Goal: Transaction & Acquisition: Purchase product/service

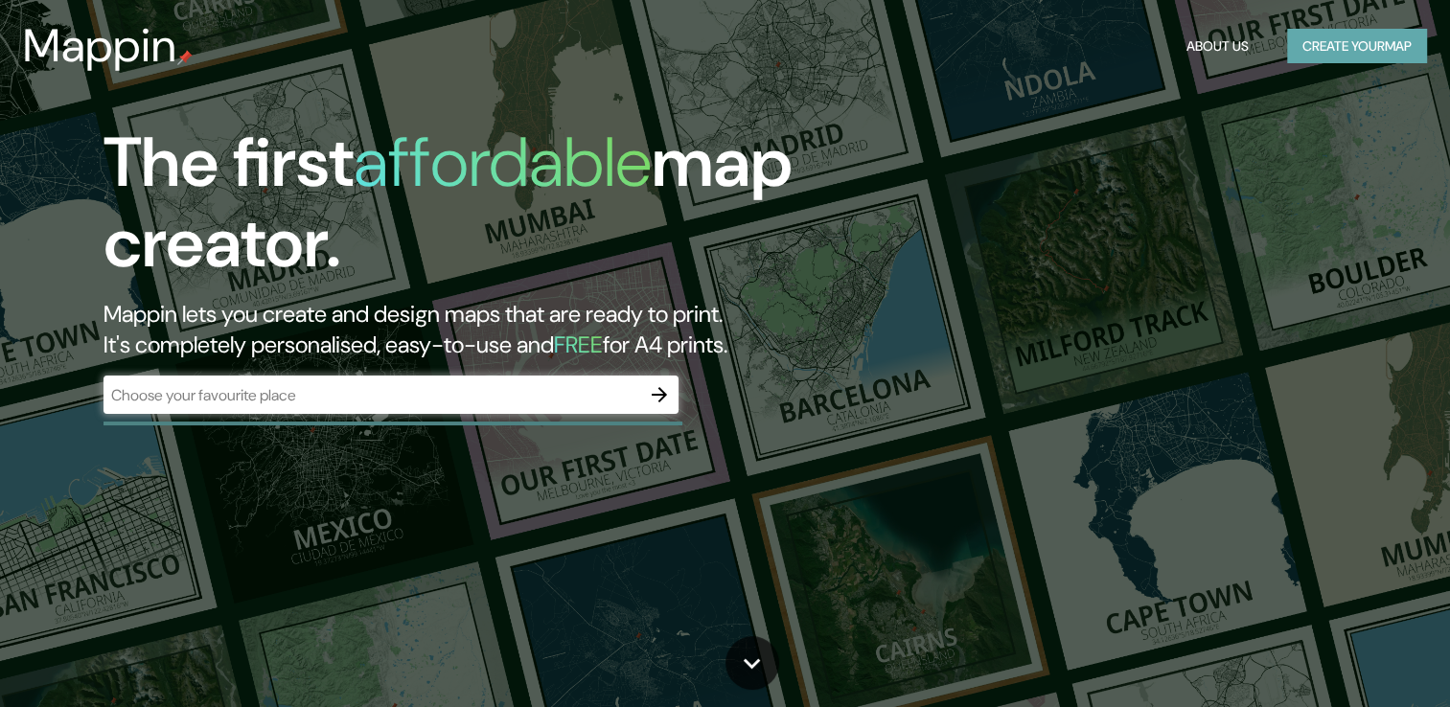
click at [1357, 48] on button "Create your map" at bounding box center [1357, 46] width 140 height 35
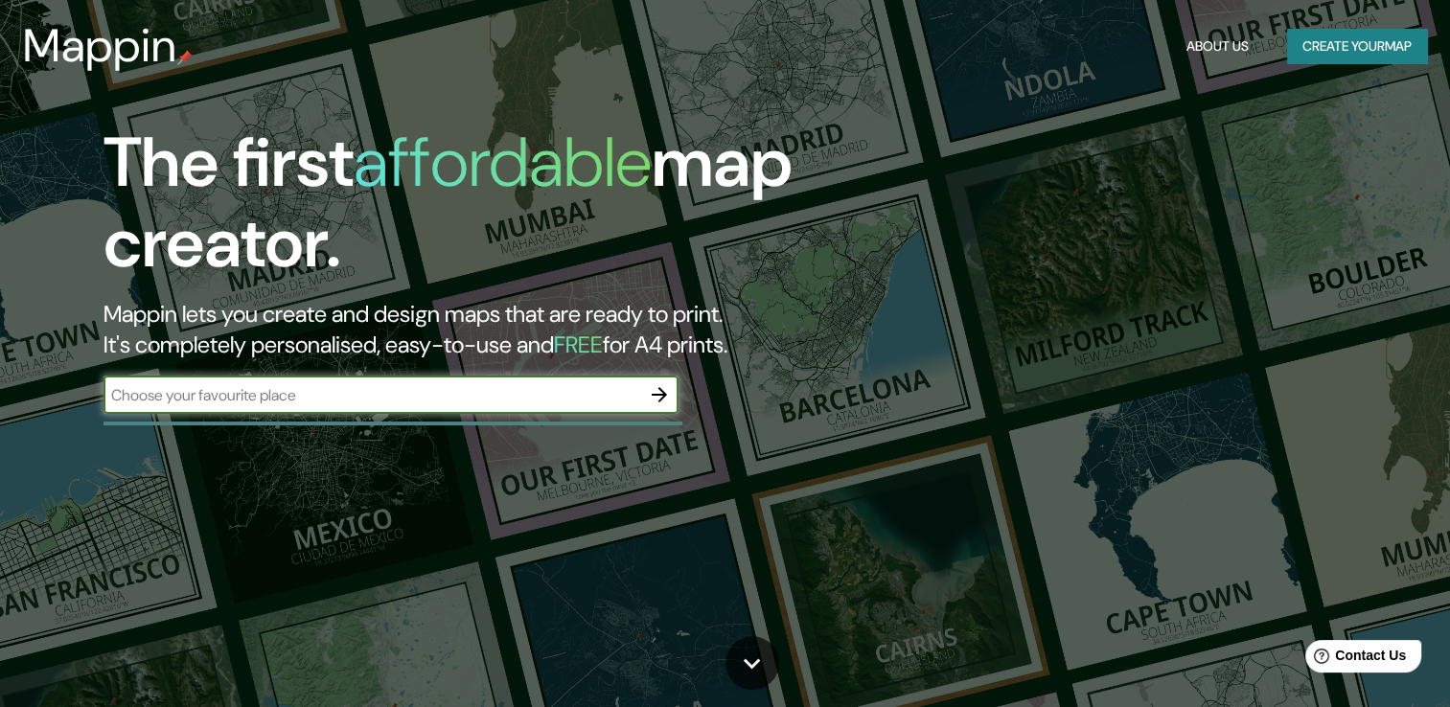
click at [667, 397] on icon "button" at bounding box center [659, 394] width 23 height 23
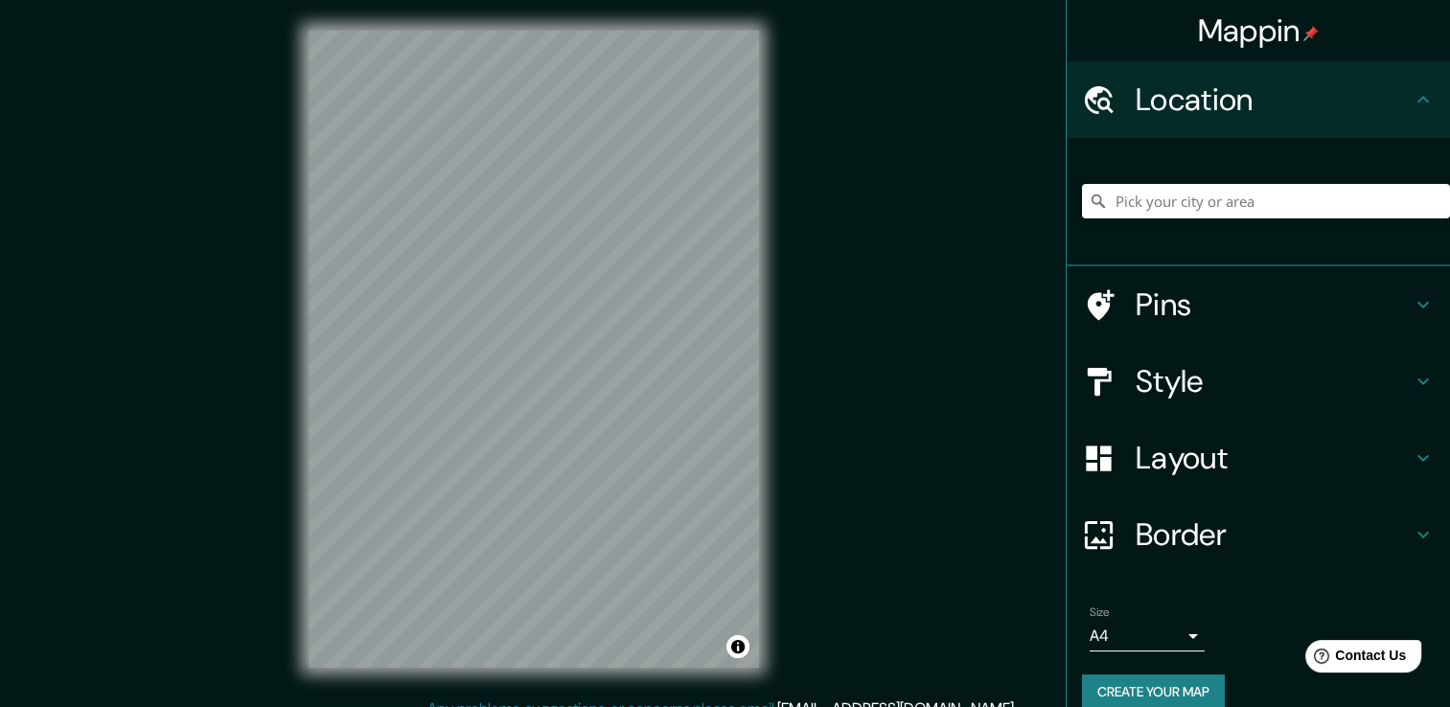
click at [816, 305] on div "Mappin Location Pins Style Layout Border Choose a border. Hint : you can make l…" at bounding box center [725, 364] width 1450 height 728
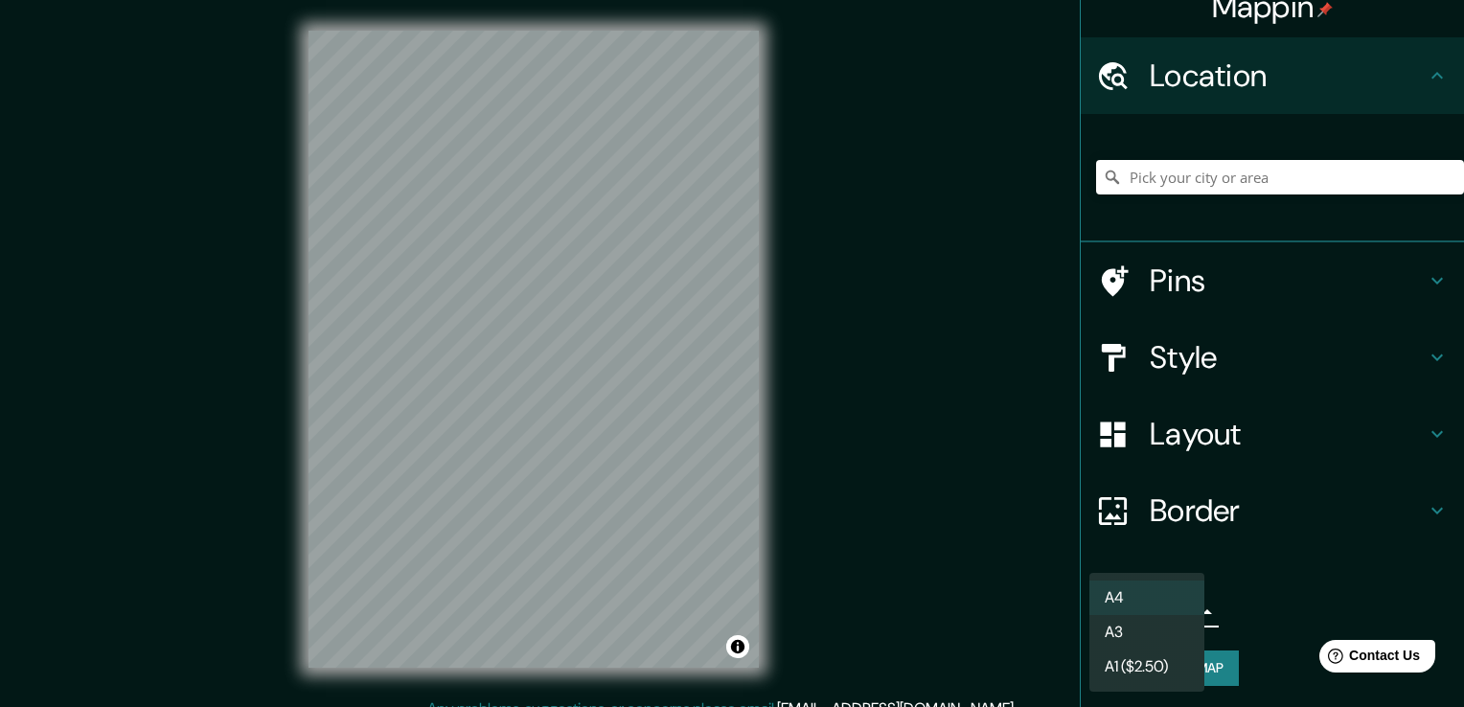
click at [1176, 610] on body "Mappin Location Pins Style Layout Border Choose a border. Hint : you can make l…" at bounding box center [732, 353] width 1464 height 707
click at [1180, 627] on li "A3" at bounding box center [1146, 632] width 115 height 34
type input "a4"
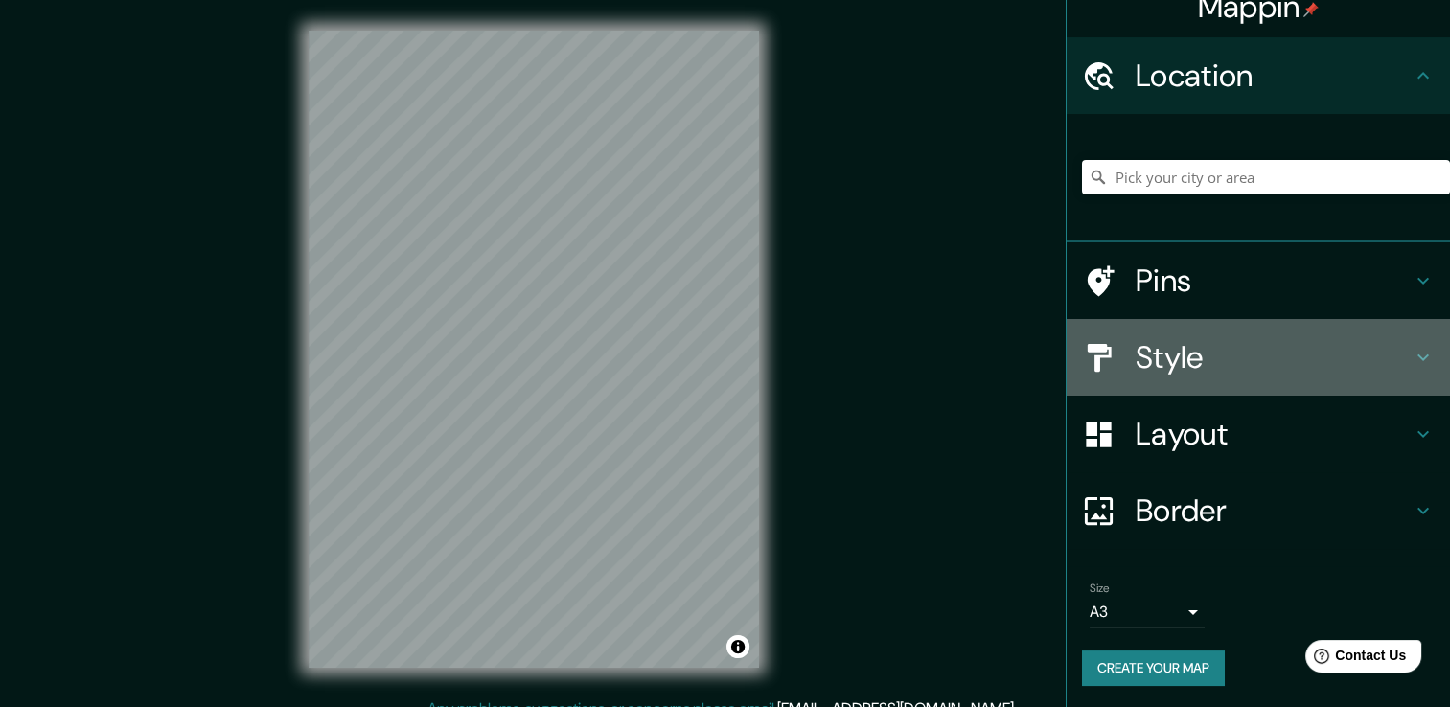
click at [1326, 343] on h4 "Style" at bounding box center [1273, 357] width 276 height 38
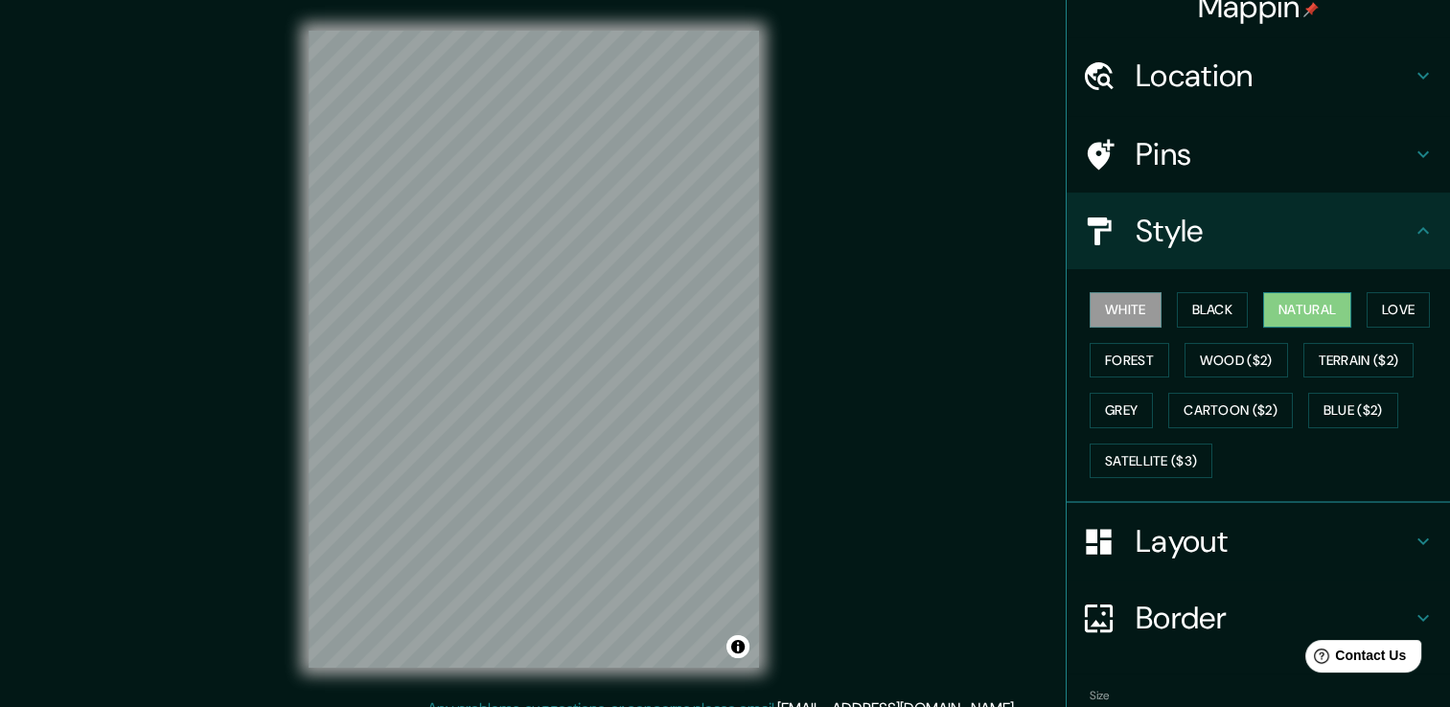
click at [1321, 312] on button "Natural" at bounding box center [1307, 309] width 88 height 35
click at [1184, 370] on button "Wood ($2)" at bounding box center [1235, 360] width 103 height 35
click at [1290, 300] on button "Natural" at bounding box center [1307, 309] width 88 height 35
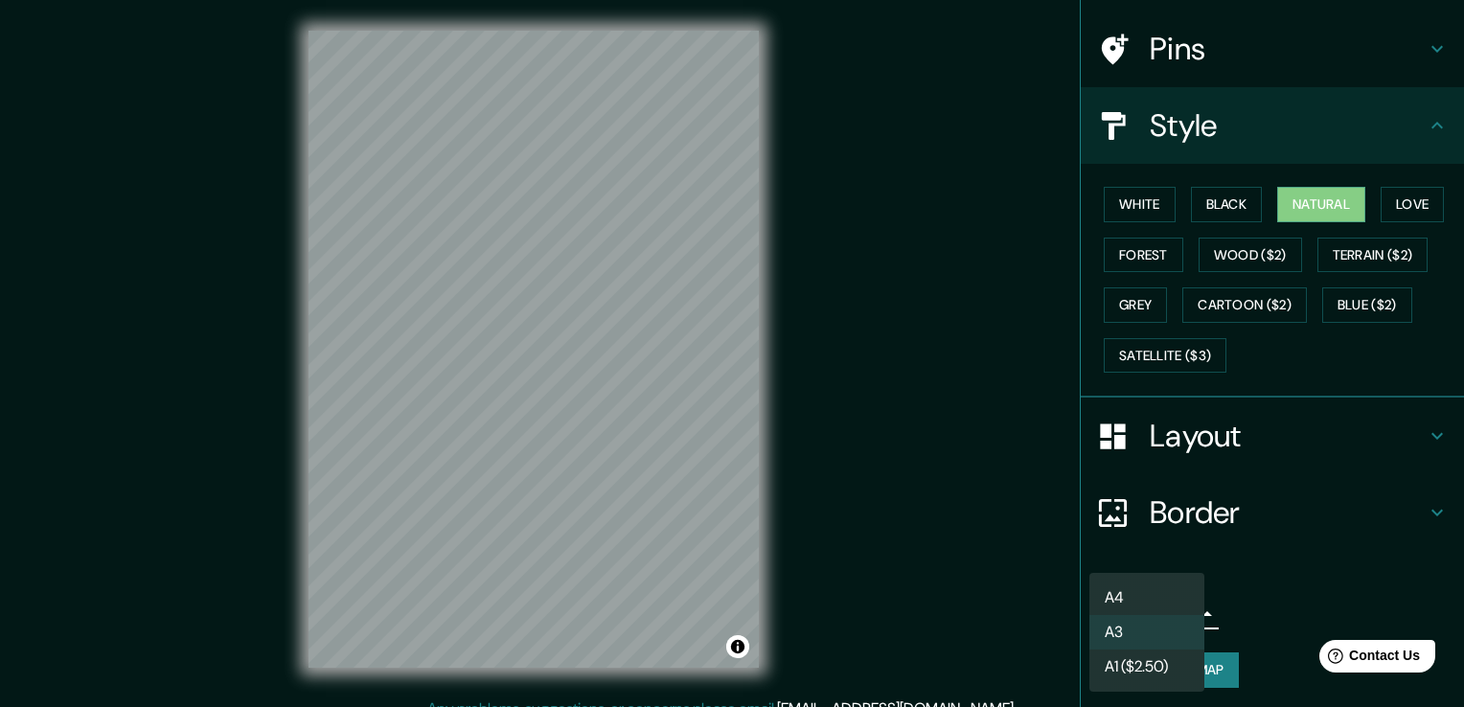
click at [1090, 599] on body "Mappin Location Pins Style White Black Natural Love Forest Wood ($2) Terrain ($…" at bounding box center [732, 353] width 1464 height 707
click at [1001, 581] on div at bounding box center [732, 353] width 1464 height 707
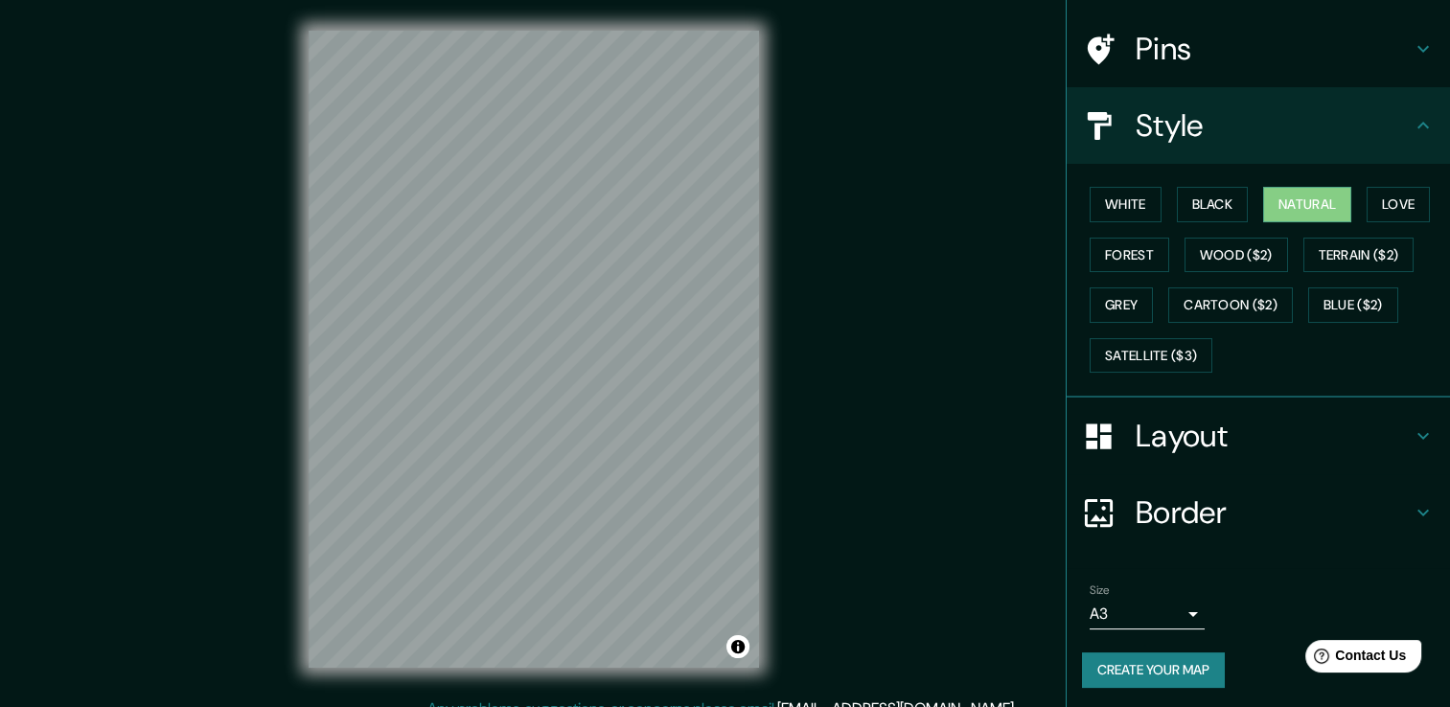
click at [1151, 665] on button "Create your map" at bounding box center [1153, 669] width 143 height 35
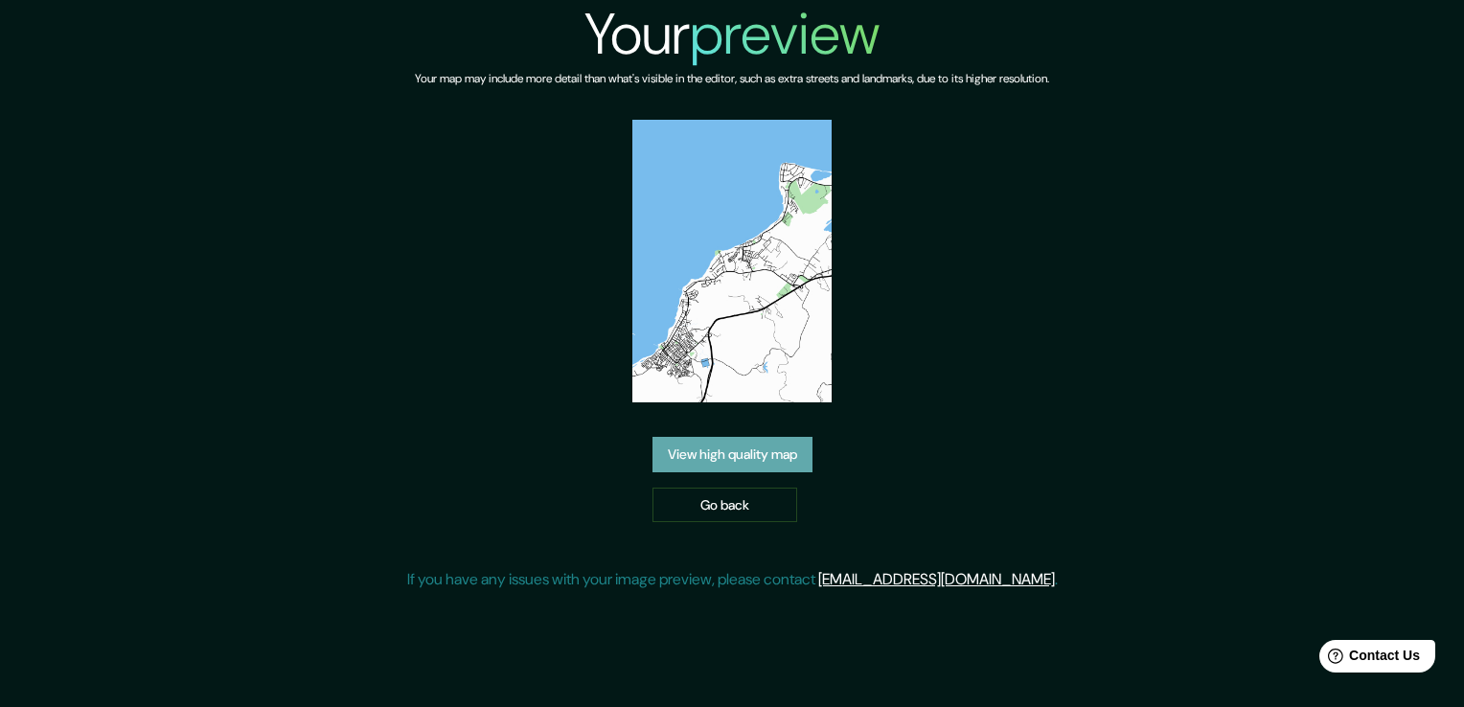
click at [757, 448] on link "View high quality map" at bounding box center [732, 454] width 160 height 35
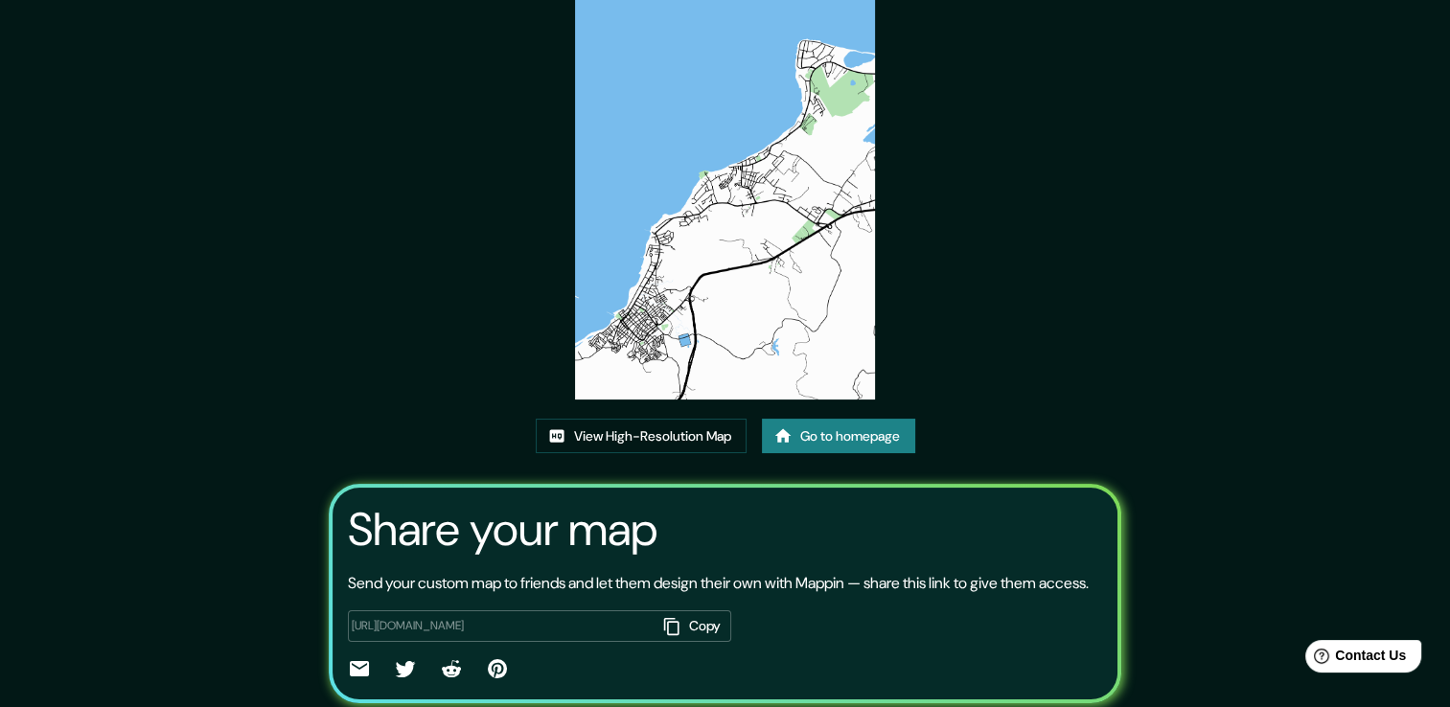
scroll to position [107, 0]
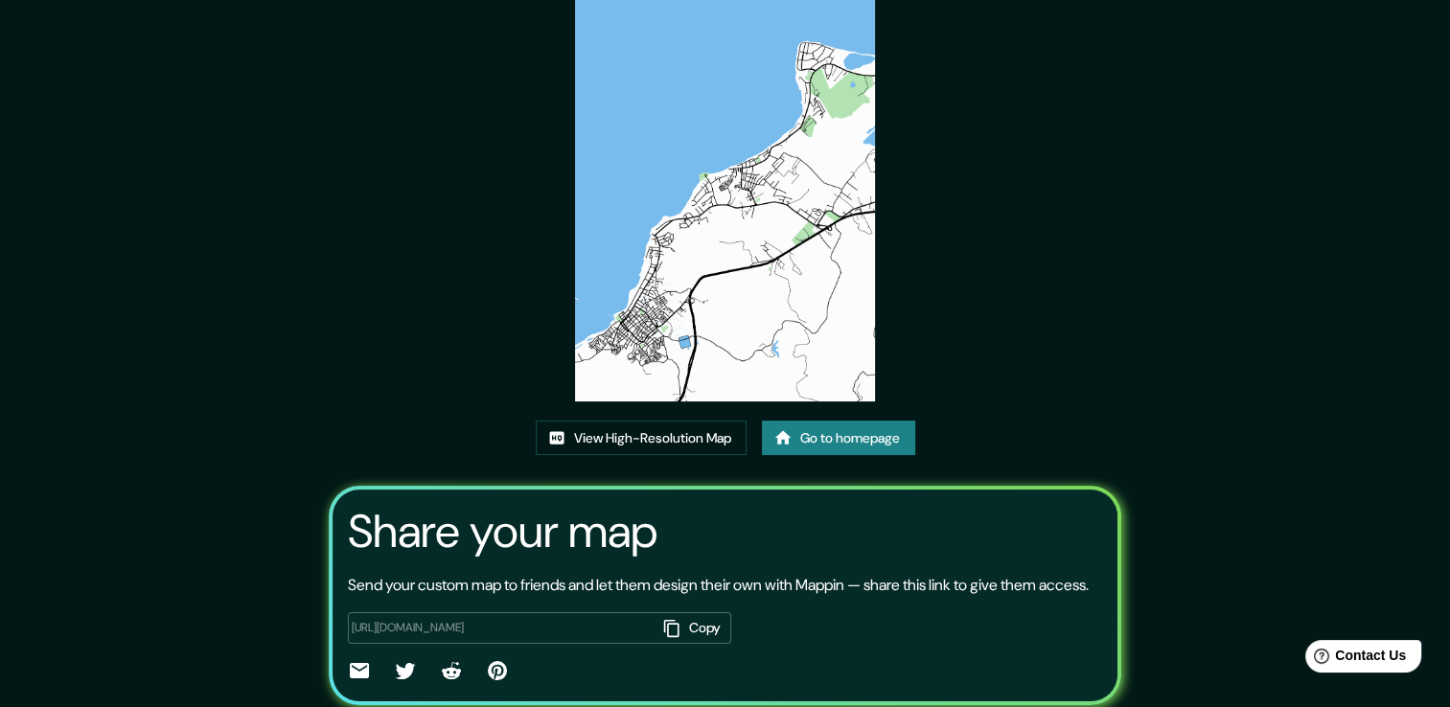
click at [818, 440] on link "Go to homepage" at bounding box center [838, 438] width 153 height 35
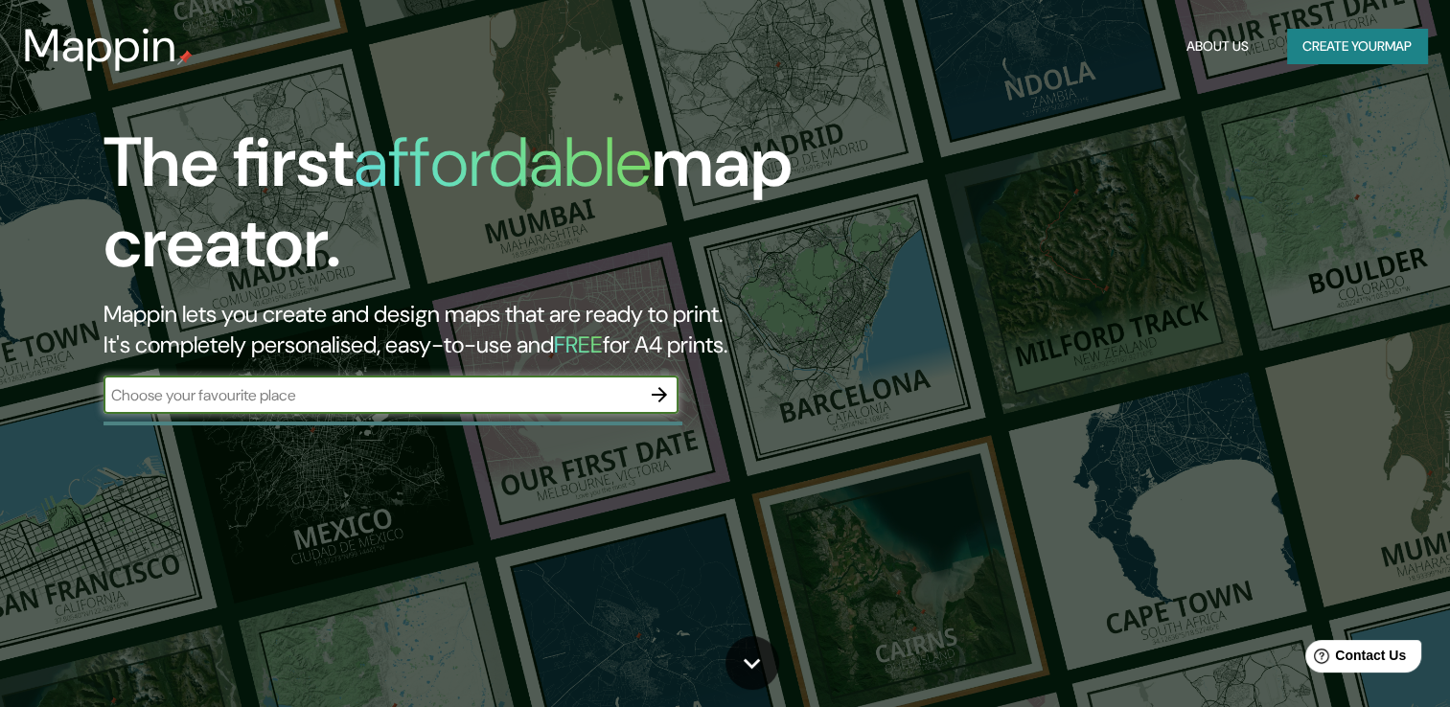
click at [1366, 47] on button "Create your map" at bounding box center [1357, 46] width 140 height 35
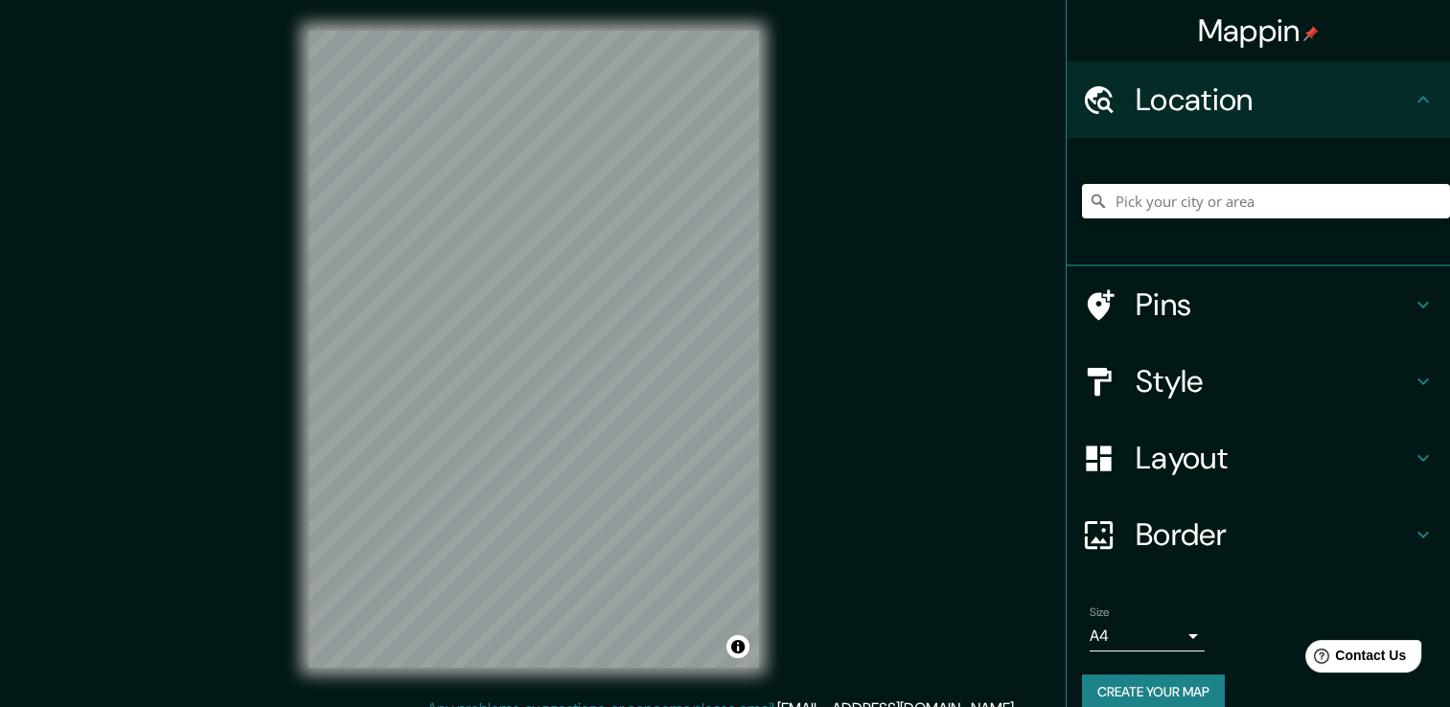
click at [839, 274] on div "Mappin Location Pins Style Layout Border Choose a border. Hint : you can make l…" at bounding box center [725, 364] width 1450 height 728
click at [898, 48] on div "Mappin Location Pins Style Layout Border Choose a border. Hint : you can make l…" at bounding box center [725, 364] width 1450 height 728
click at [767, 131] on div "© Mapbox © OpenStreetMap Improve this map" at bounding box center [534, 348] width 512 height 697
click at [800, 340] on div "Mappin Location Pins Style Layout Border Choose a border. Hint : you can make l…" at bounding box center [725, 364] width 1450 height 728
click at [853, 404] on div "Mappin Location Pins Style Layout Border Choose a border. Hint : you can make l…" at bounding box center [725, 364] width 1450 height 728
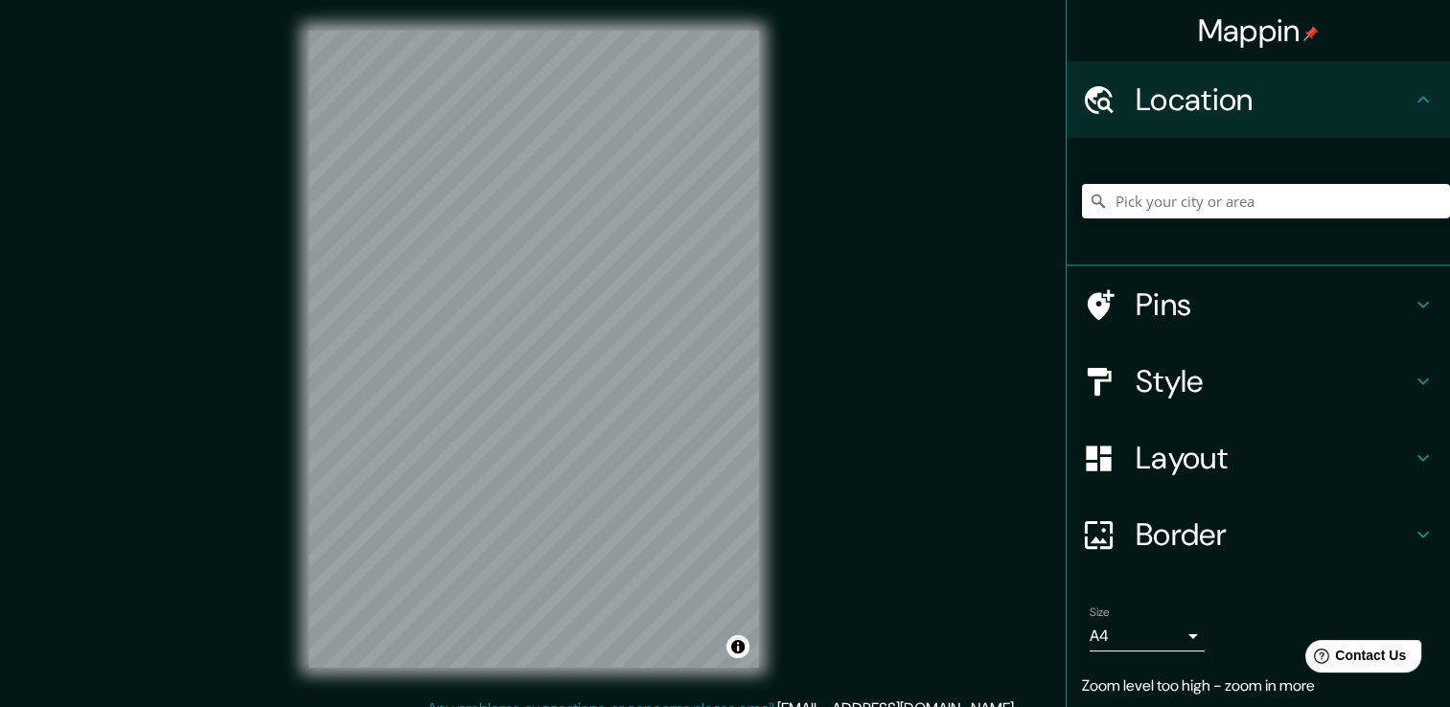
click at [838, 214] on div "Mappin Location Pins Style Layout Border Choose a border. Hint : you can make l…" at bounding box center [725, 364] width 1450 height 728
click at [800, 381] on div "Mappin Location Pins Style Layout Border Choose a border. Hint : you can make l…" at bounding box center [725, 364] width 1450 height 728
click at [1345, 393] on h4 "Style" at bounding box center [1273, 381] width 276 height 38
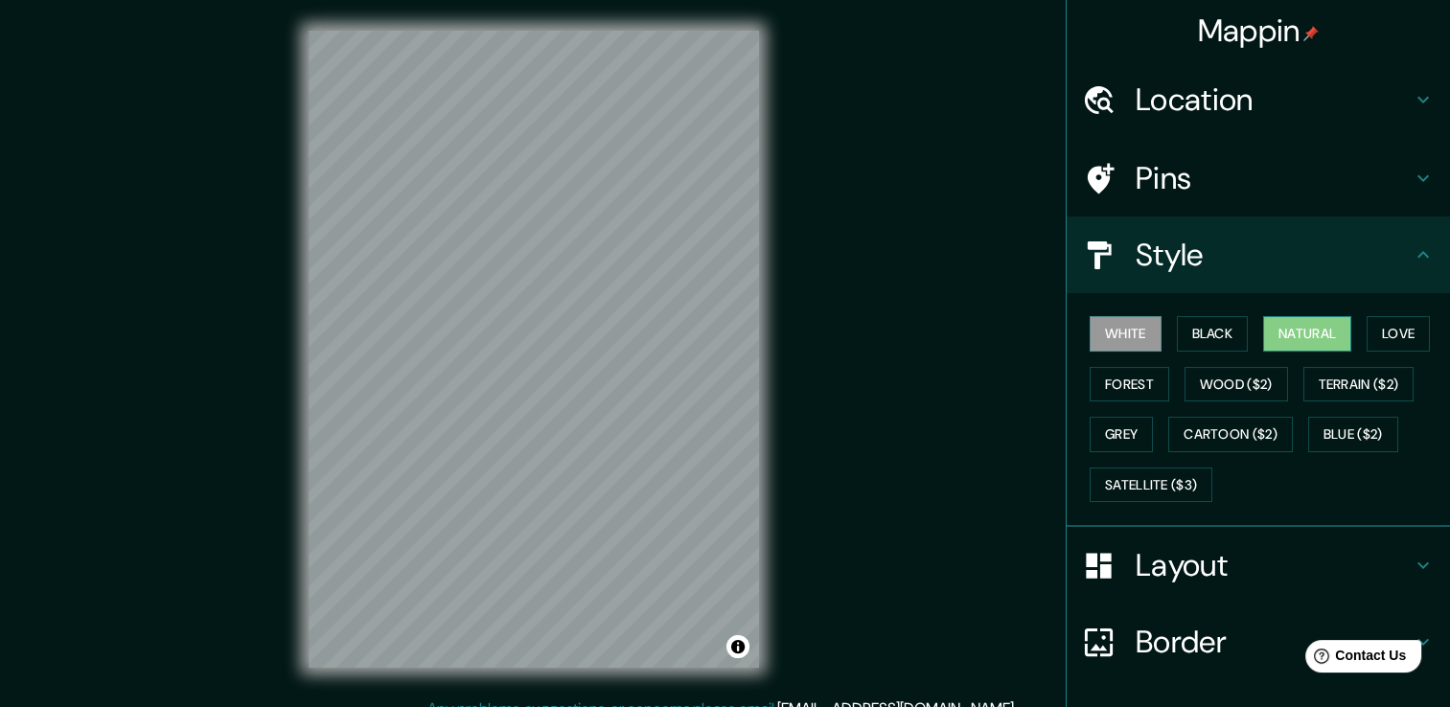
click at [1314, 343] on button "Natural" at bounding box center [1307, 333] width 88 height 35
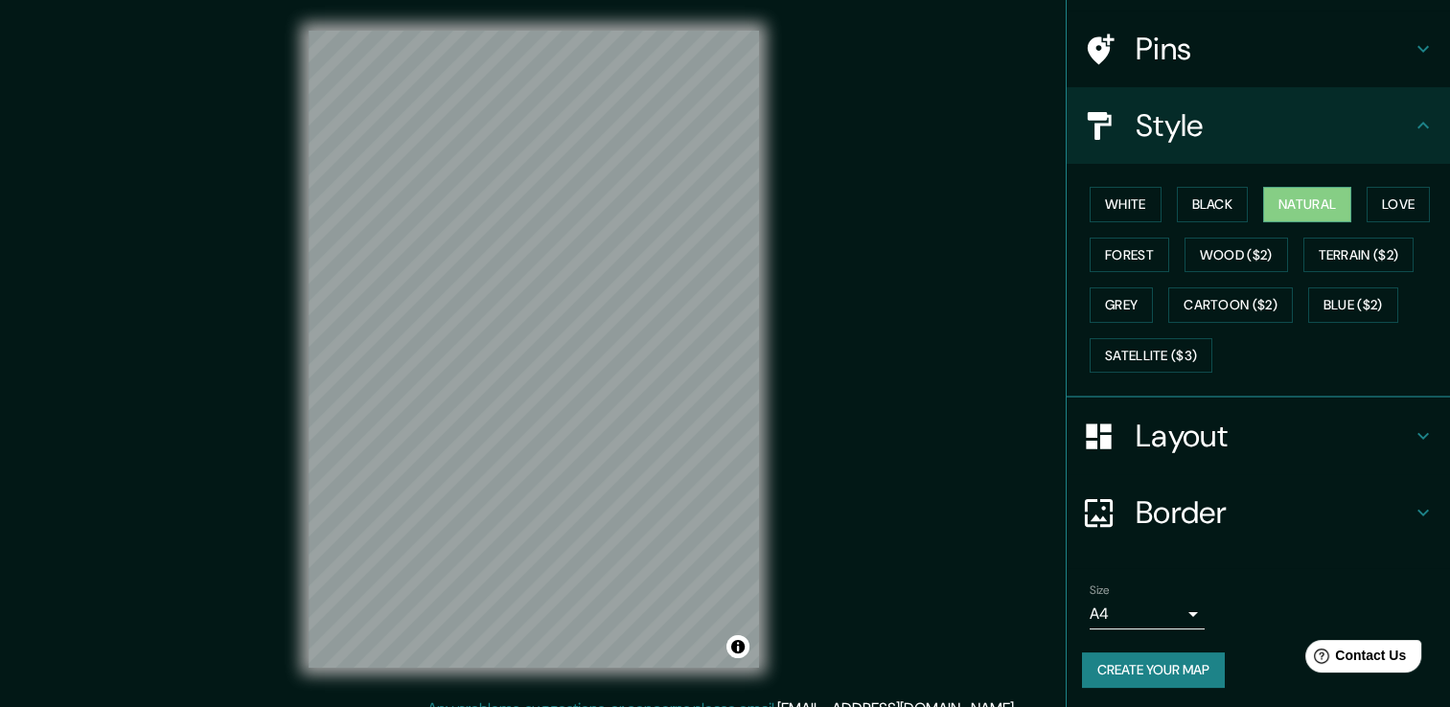
scroll to position [21, 0]
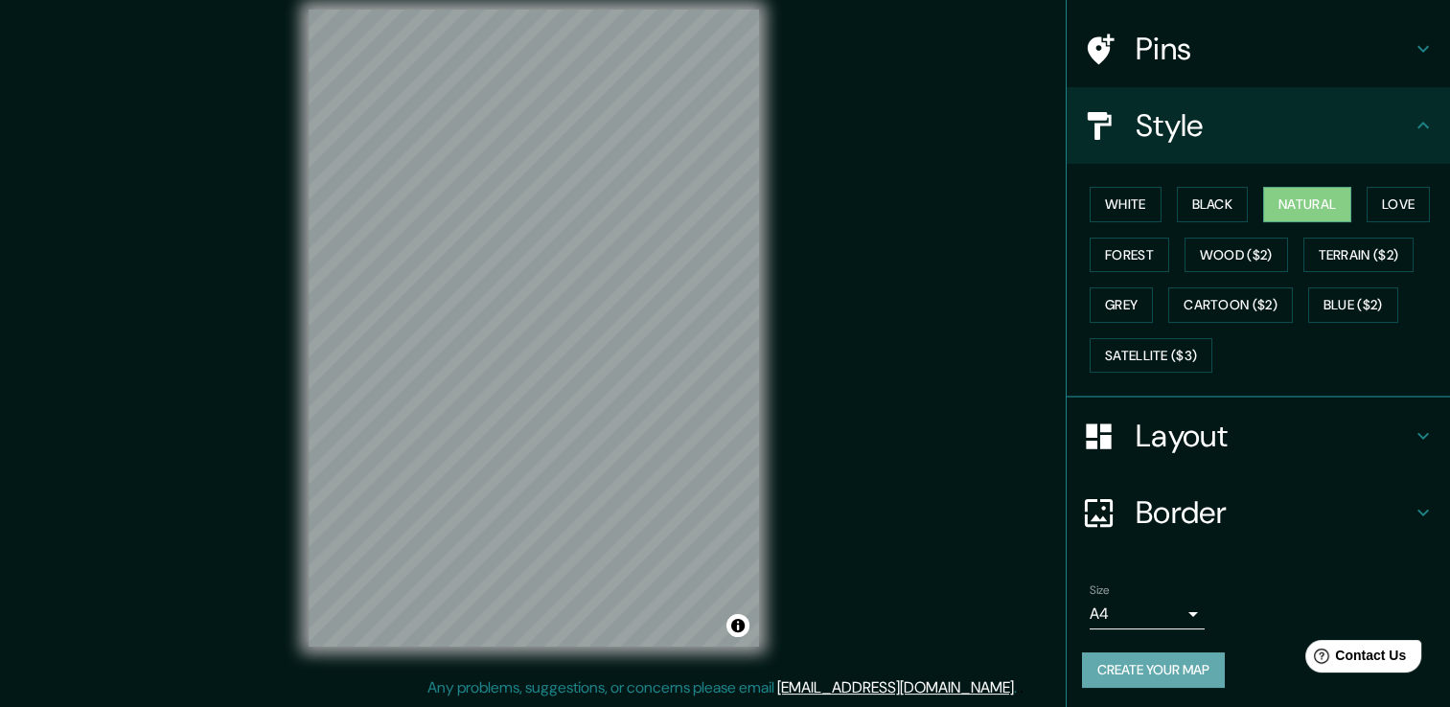
click at [1146, 673] on button "Create your map" at bounding box center [1153, 669] width 143 height 35
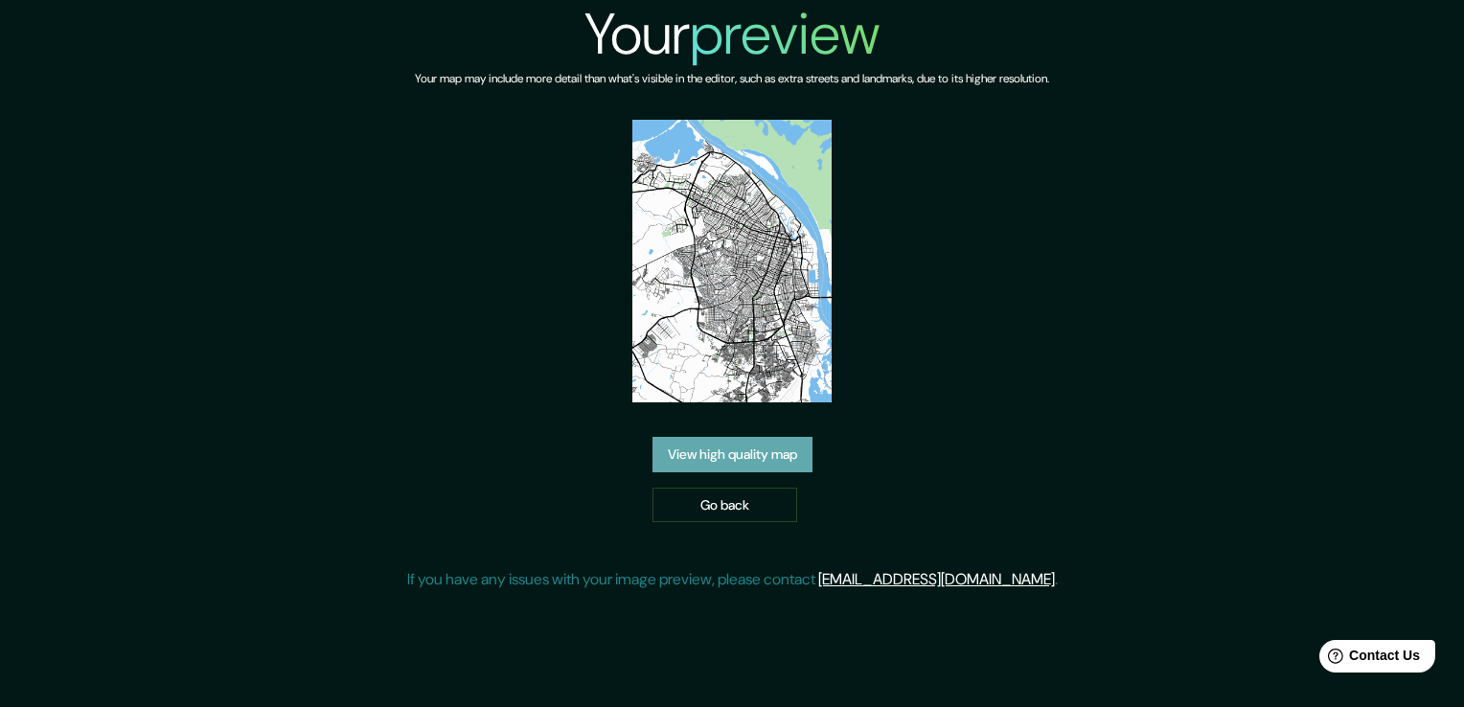
click at [700, 457] on link "View high quality map" at bounding box center [732, 454] width 160 height 35
